Goal: Information Seeking & Learning: Learn about a topic

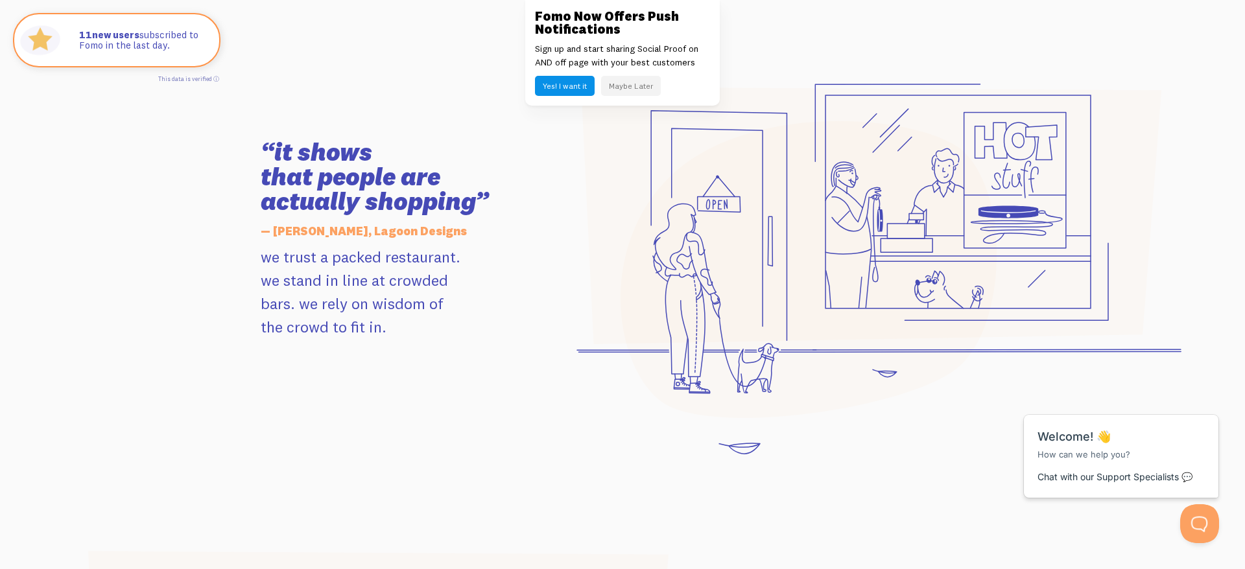
scroll to position [1306, 0]
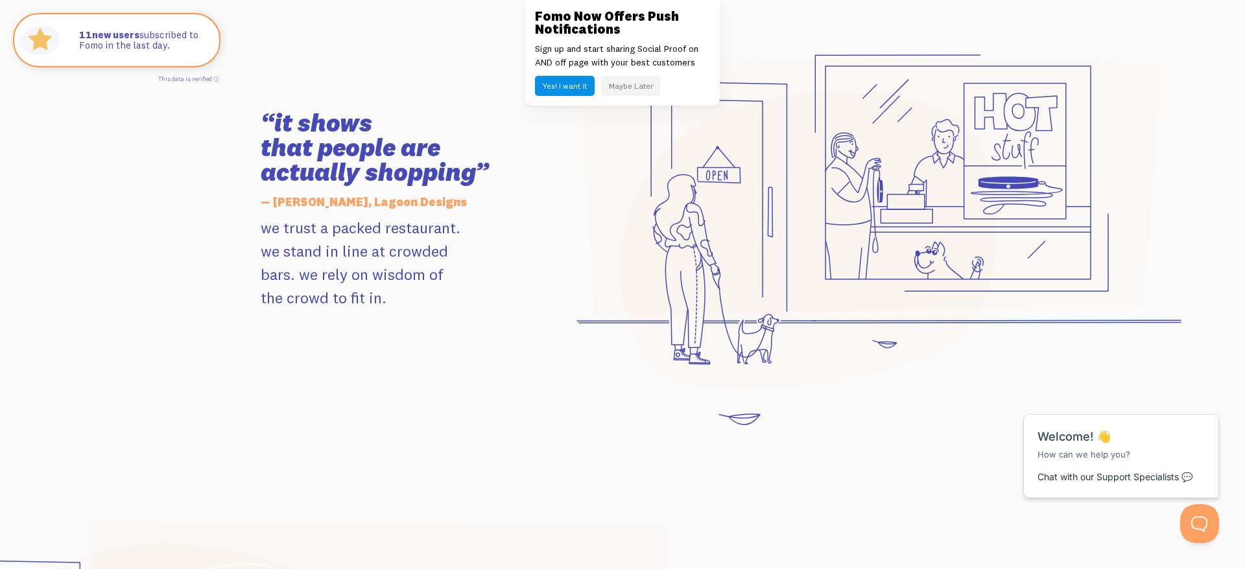
click at [617, 82] on button "Maybe Later" at bounding box center [631, 86] width 60 height 20
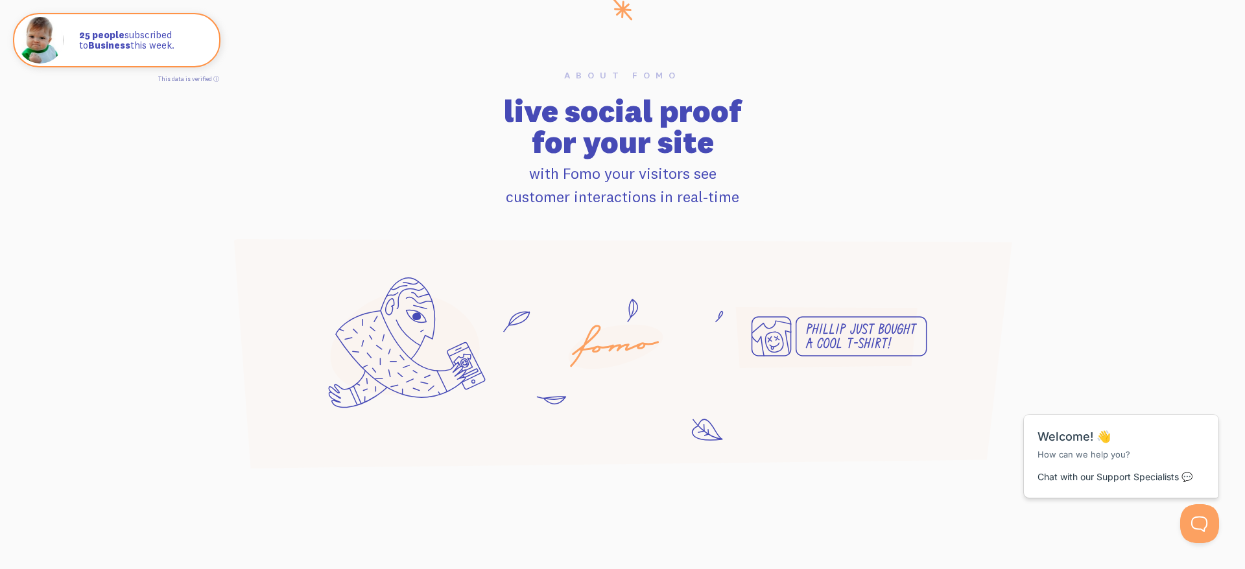
scroll to position [0, 0]
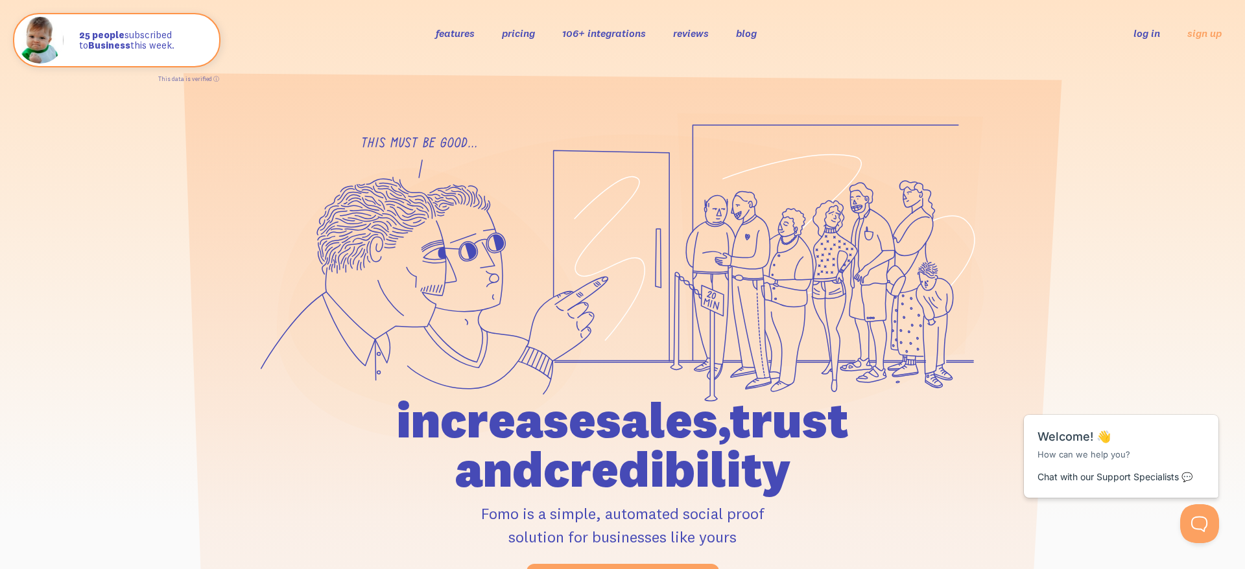
click at [458, 27] on link "features" at bounding box center [455, 33] width 39 height 13
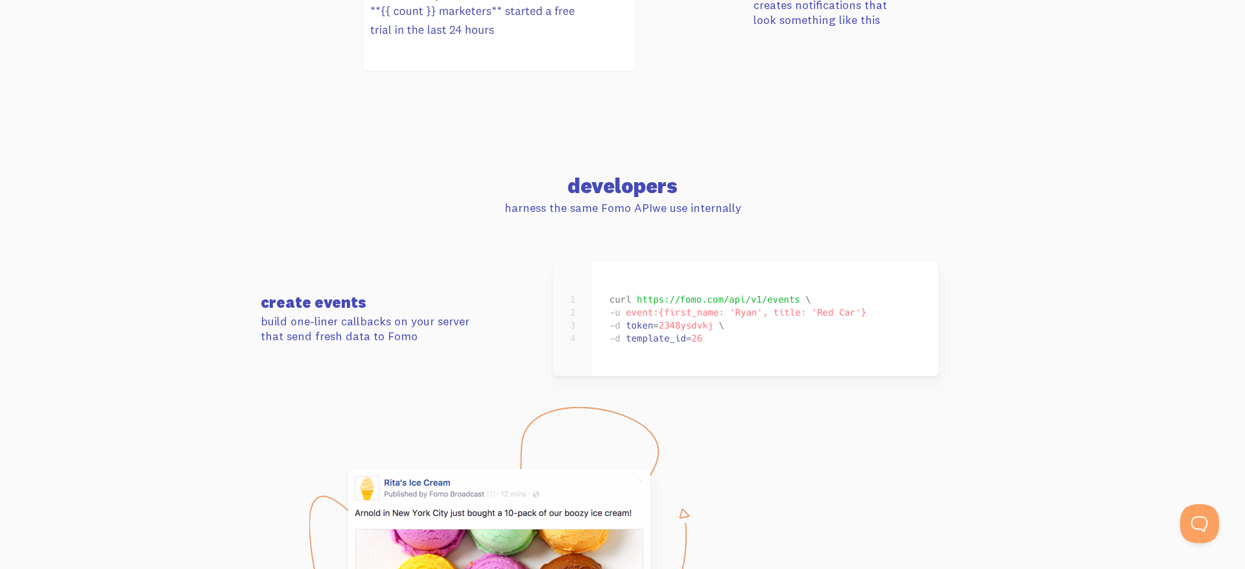
scroll to position [5491, 0]
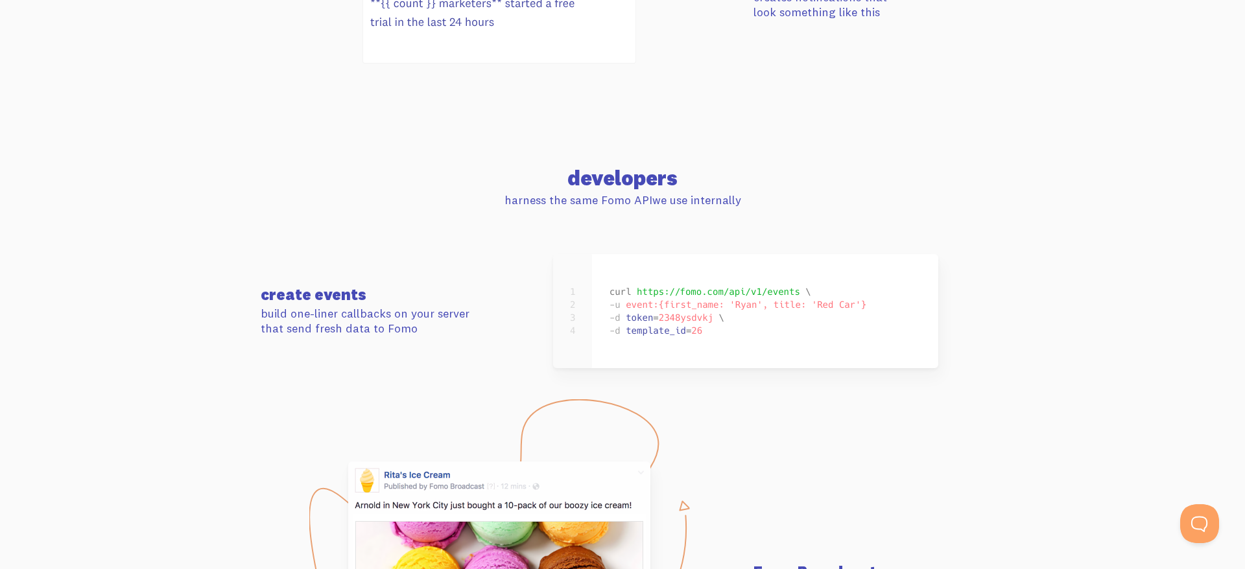
click at [171, 171] on section "developers harness the same Fomo API we use internally" at bounding box center [622, 187] width 1245 height 133
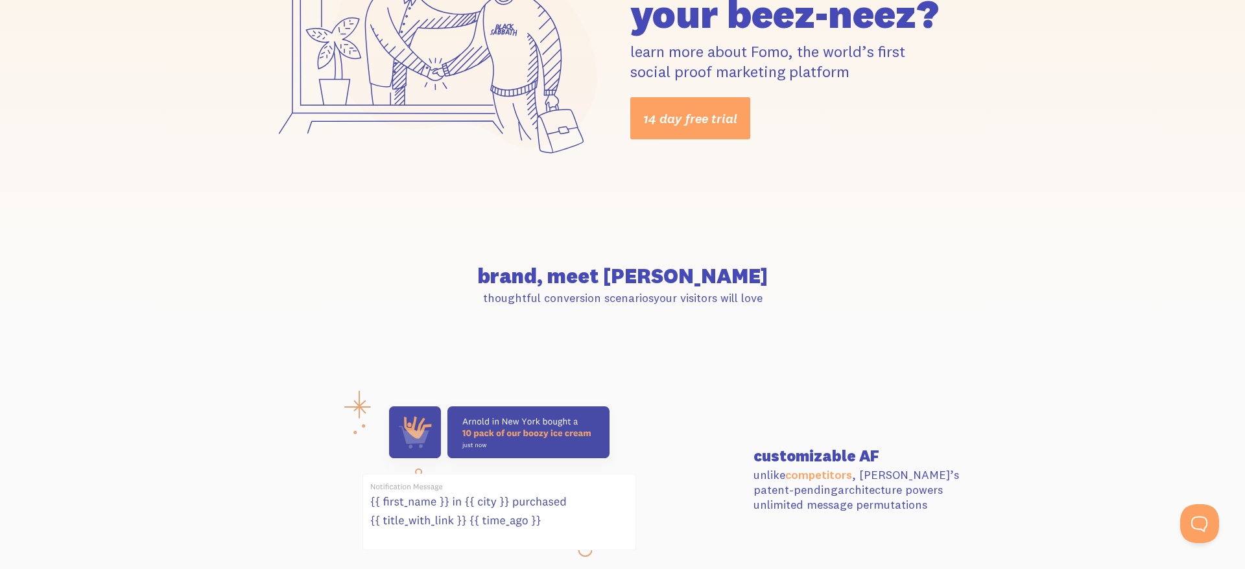
scroll to position [0, 0]
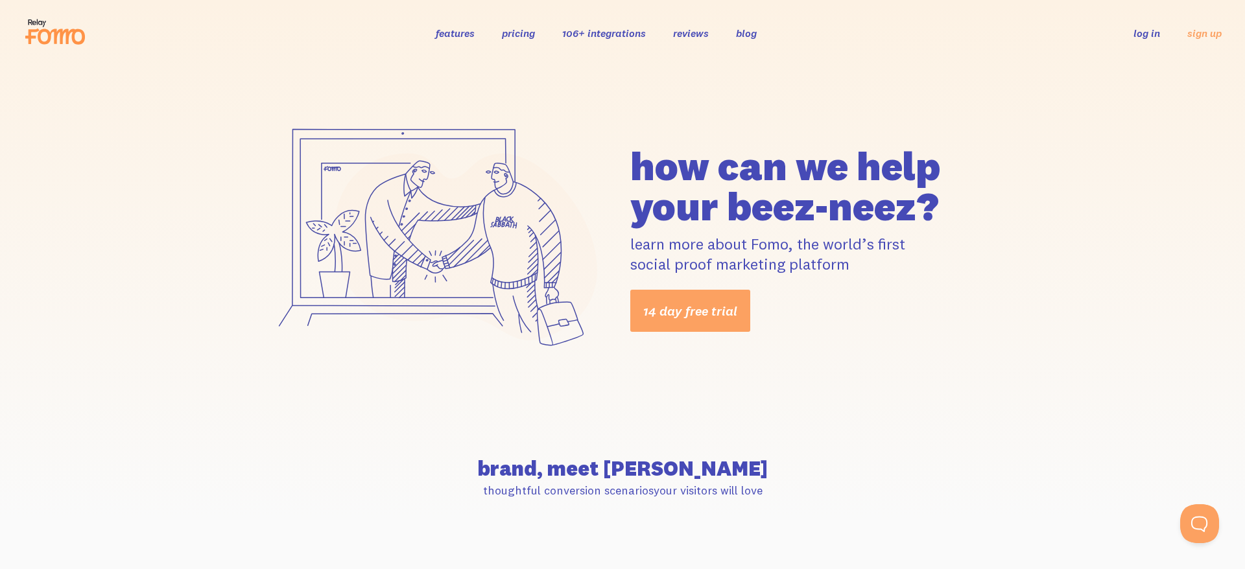
click at [588, 35] on link "106+ integrations" at bounding box center [604, 33] width 84 height 13
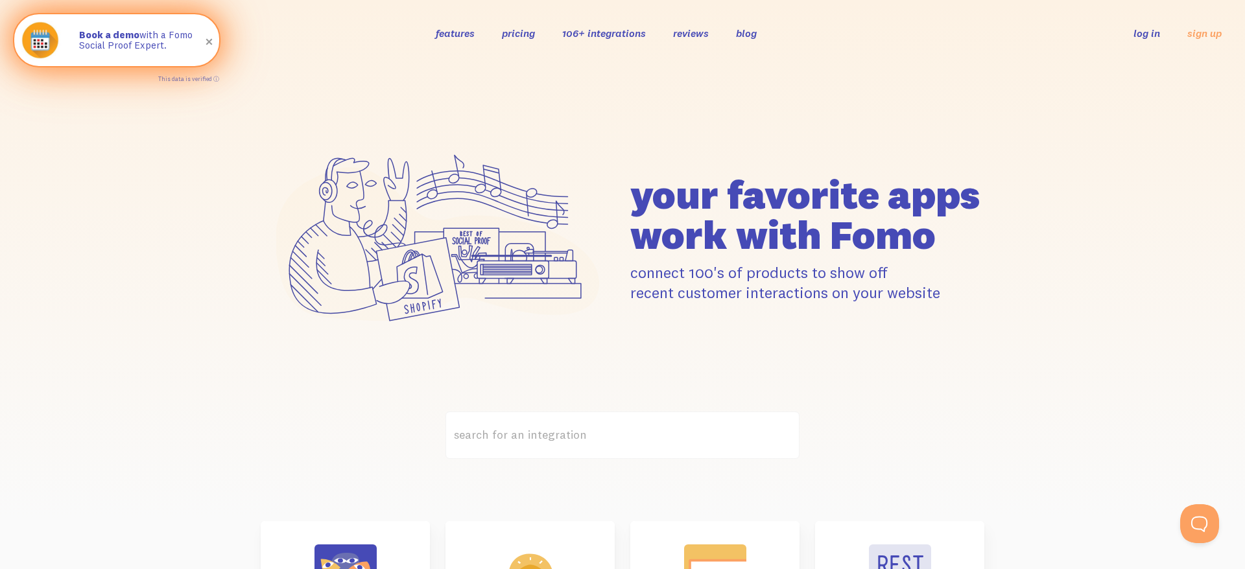
click at [123, 42] on p "Book a demo with a Fomo Social Proof Expert." at bounding box center [142, 40] width 127 height 21
